Goal: Find specific page/section: Find specific page/section

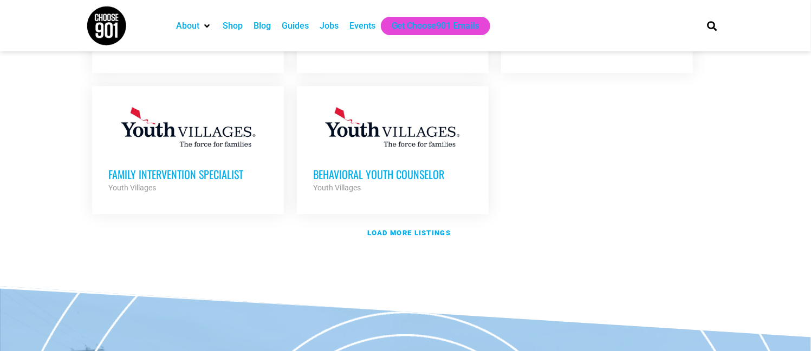
scroll to position [1372, 0]
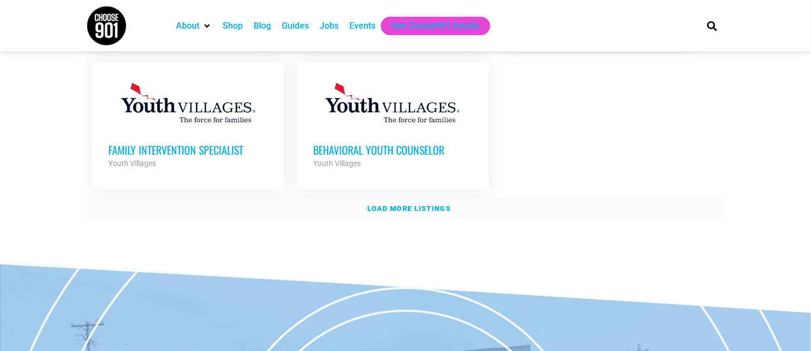
click at [398, 205] on strong "Load more listings" at bounding box center [408, 209] width 83 height 8
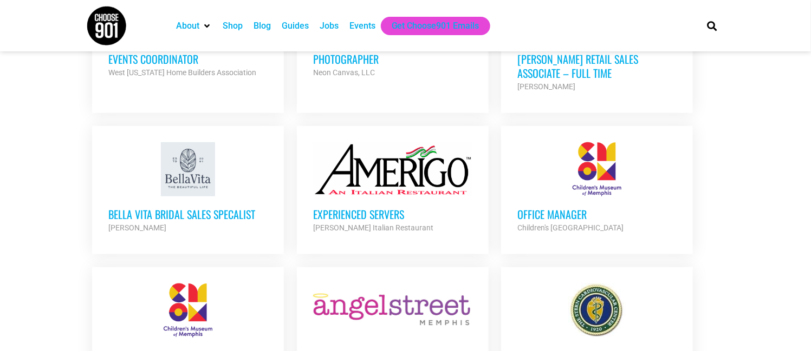
scroll to position [1950, 0]
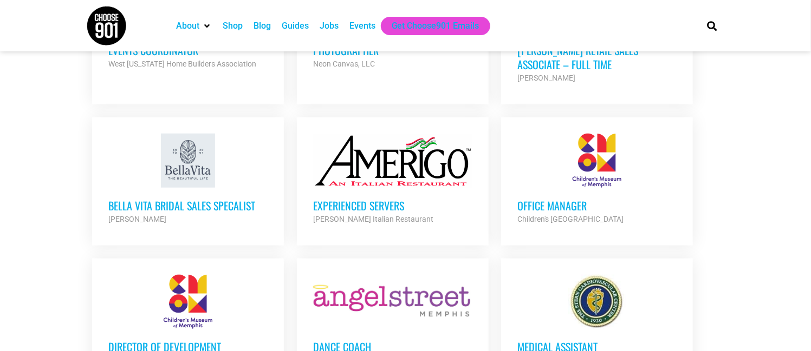
click at [576, 199] on h3 "Office Manager" at bounding box center [596, 206] width 159 height 14
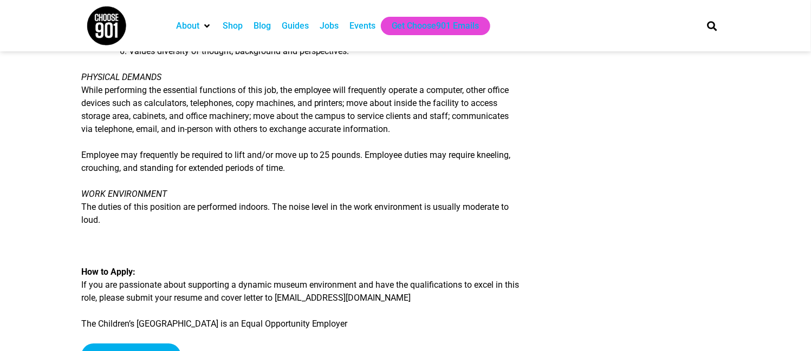
scroll to position [1227, 0]
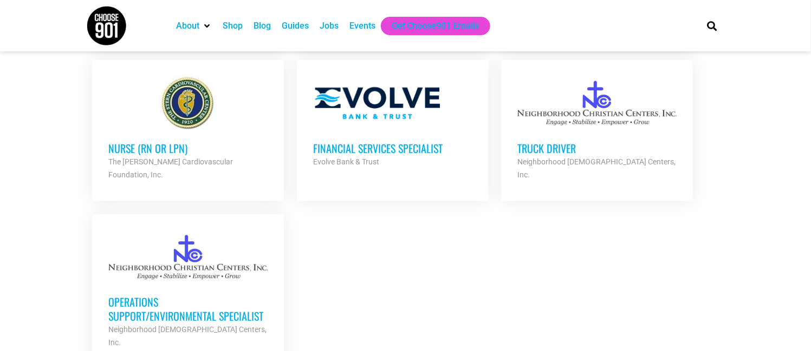
scroll to position [2310, 0]
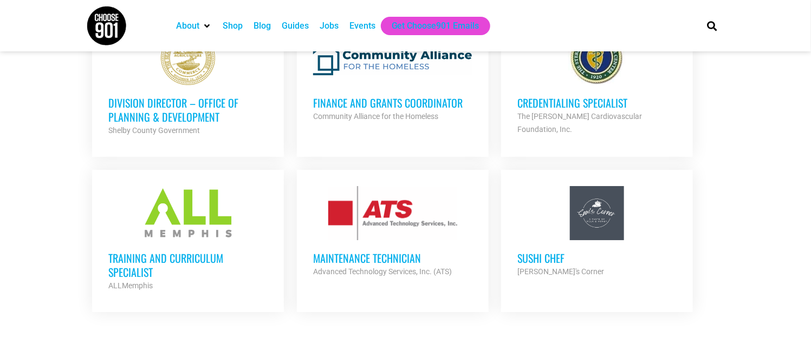
scroll to position [3105, 0]
